Goal: Communication & Community: Answer question/provide support

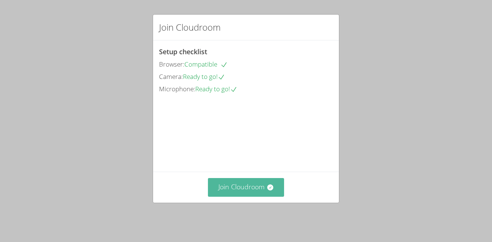
click at [231, 186] on button "Join Cloudroom" at bounding box center [246, 187] width 77 height 18
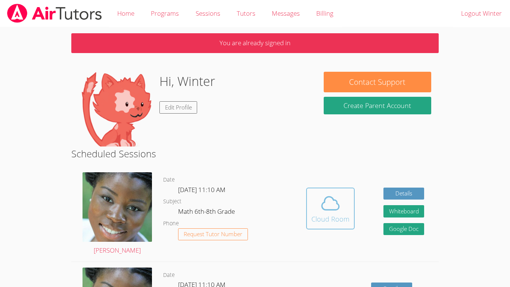
click at [336, 219] on div "Cloud Room" at bounding box center [331, 219] width 38 height 10
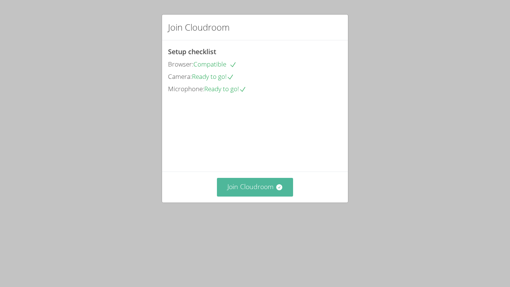
click at [263, 196] on button "Join Cloudroom" at bounding box center [255, 187] width 77 height 18
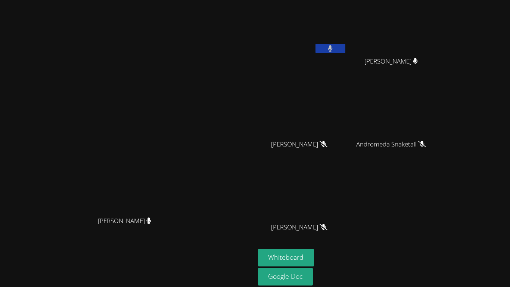
click at [347, 59] on div "Winter [PERSON_NAME]" at bounding box center [302, 43] width 89 height 80
click at [346, 49] on button at bounding box center [331, 48] width 30 height 9
click at [315, 250] on button "Whiteboard" at bounding box center [286, 258] width 56 height 18
click at [334, 51] on icon at bounding box center [330, 48] width 8 height 6
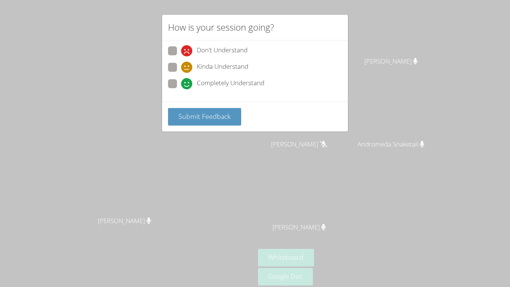
click at [189, 76] on div "Kinda Understand" at bounding box center [255, 69] width 174 height 13
click at [188, 82] on icon at bounding box center [186, 83] width 11 height 11
click at [188, 82] on input "Completely Understand" at bounding box center [184, 82] width 6 height 6
radio input "true"
click at [210, 121] on button "Submit Feedback" at bounding box center [204, 117] width 73 height 18
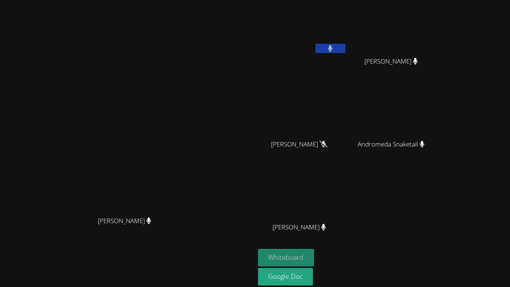
click at [315, 260] on button "Whiteboard" at bounding box center [286, 258] width 56 height 18
